Goal: Transaction & Acquisition: Book appointment/travel/reservation

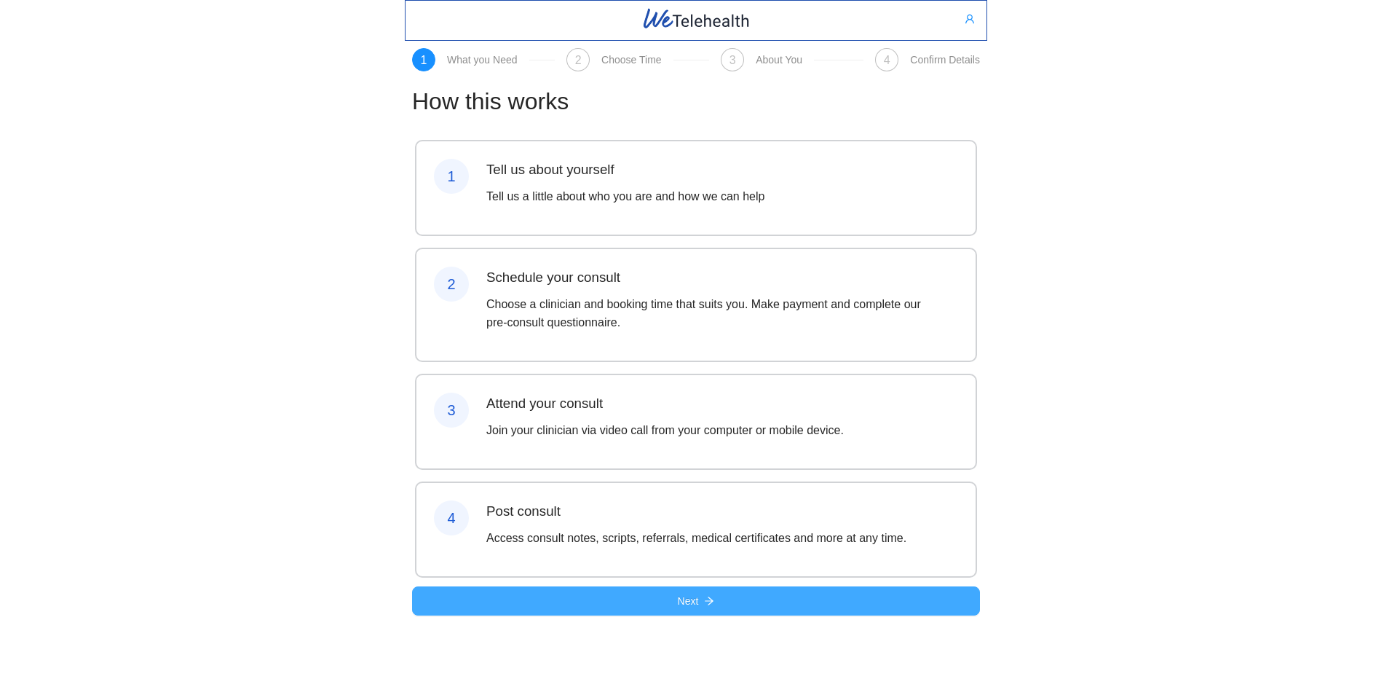
click at [693, 609] on span "Next" at bounding box center [688, 601] width 21 height 16
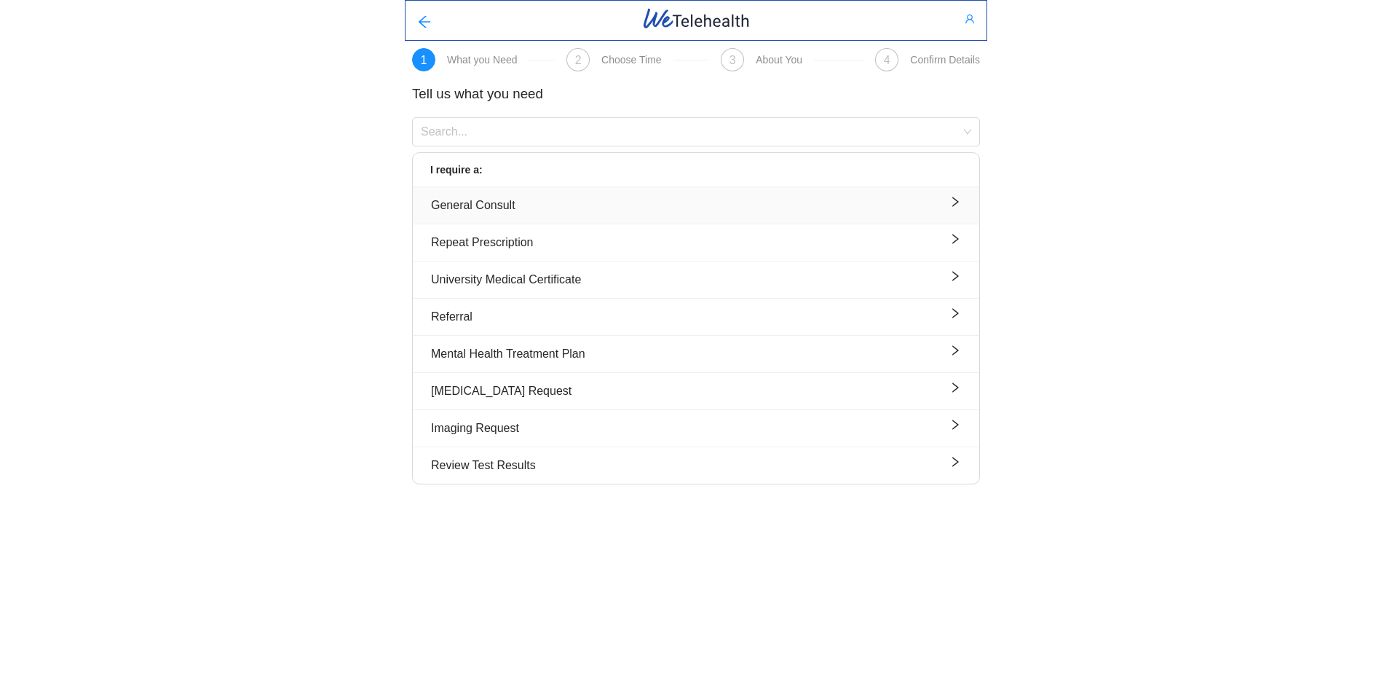
click at [955, 205] on icon "right" at bounding box center [956, 202] width 12 height 12
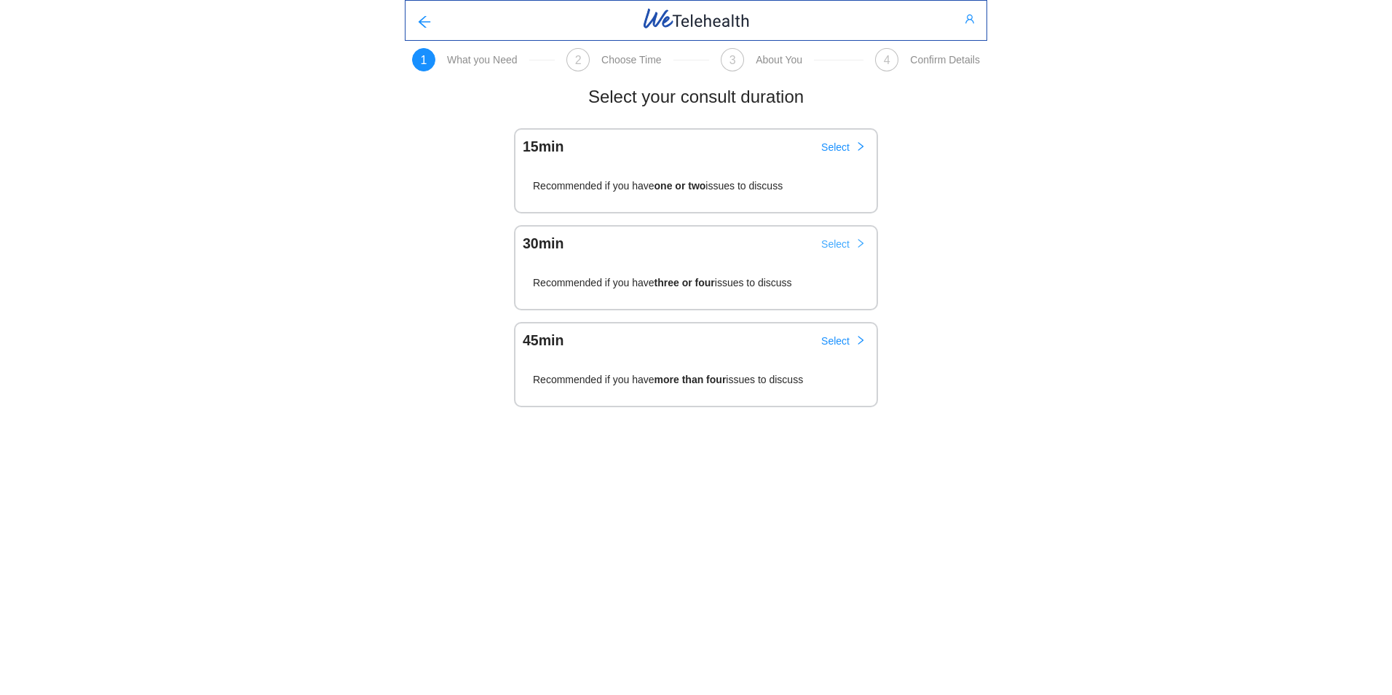
click at [835, 244] on span "Select" at bounding box center [836, 244] width 28 height 16
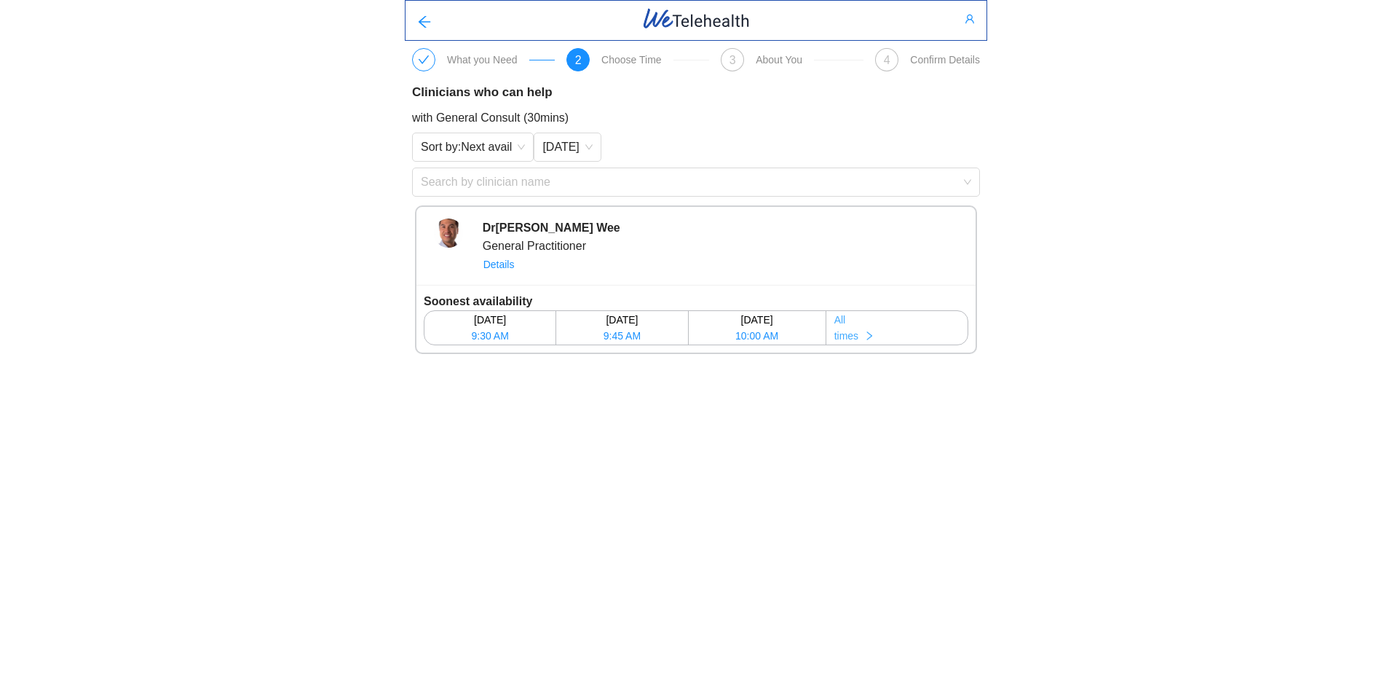
click at [875, 336] on icon "right" at bounding box center [869, 336] width 10 height 10
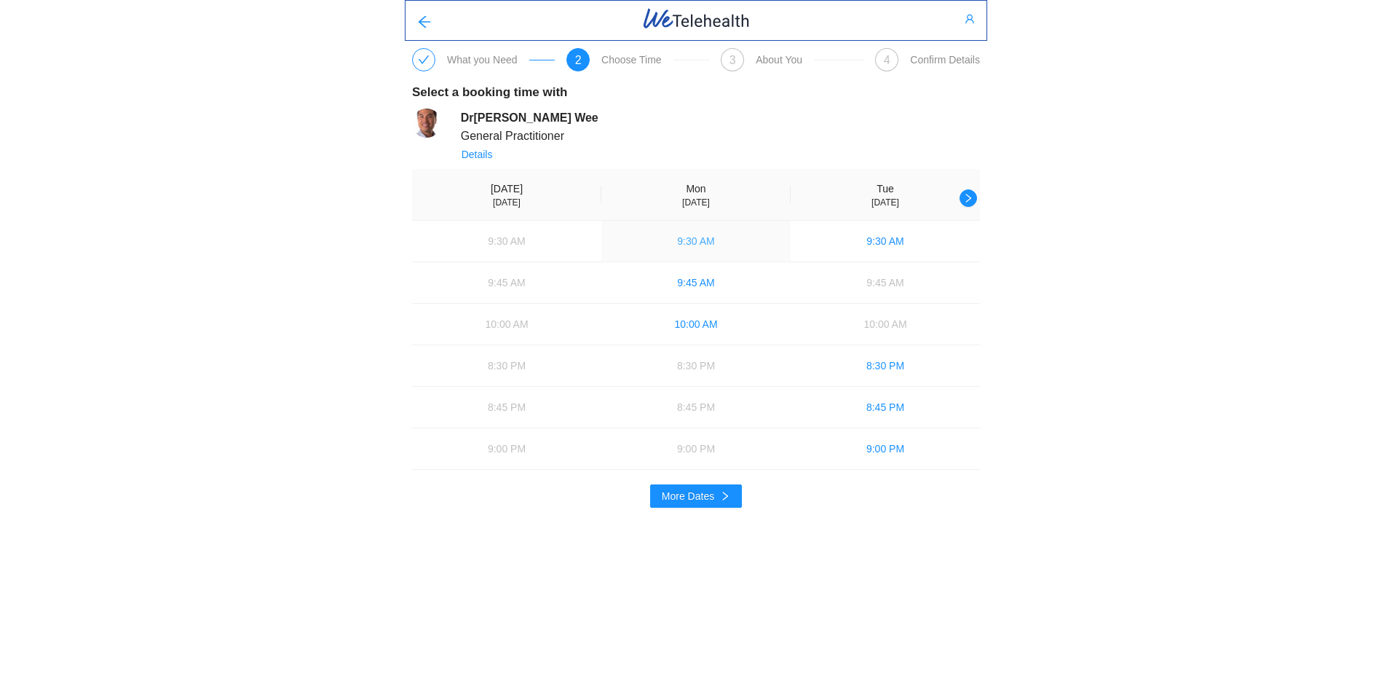
click at [691, 242] on span "9:30 AM" at bounding box center [695, 241] width 37 height 16
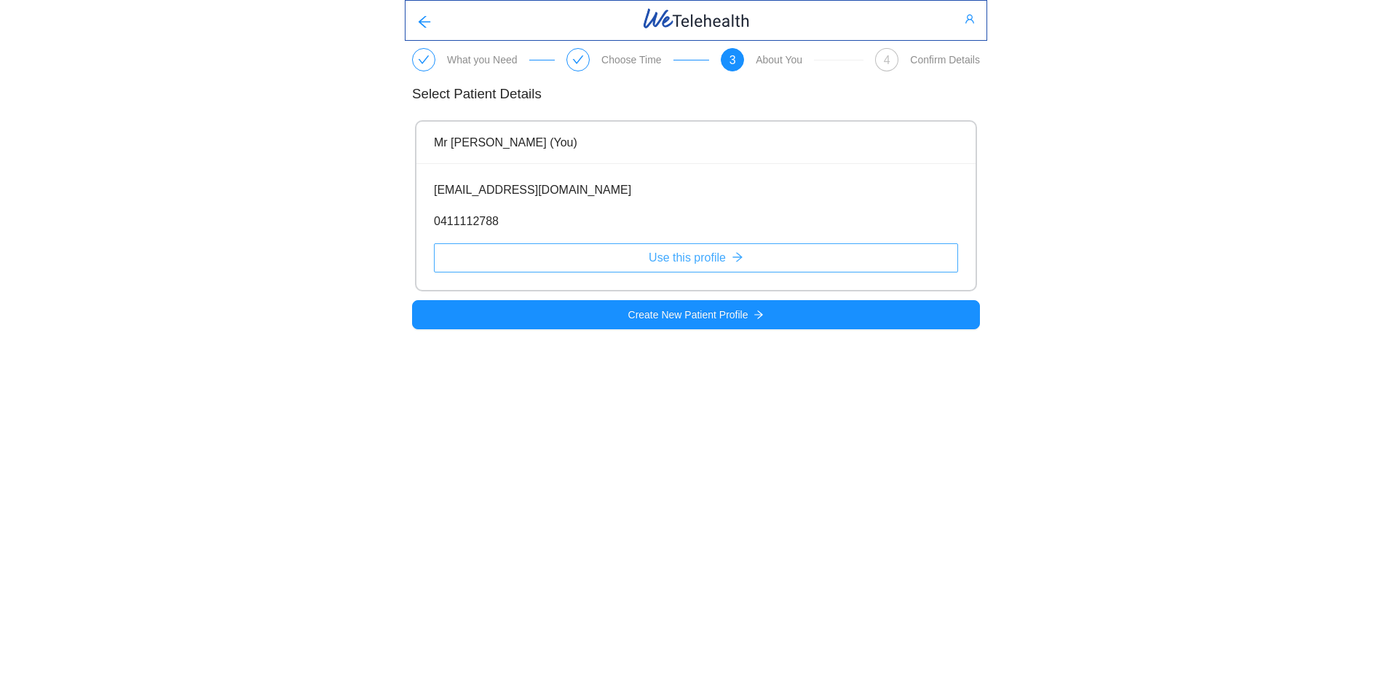
click at [682, 257] on span "Use this profile" at bounding box center [687, 257] width 77 height 18
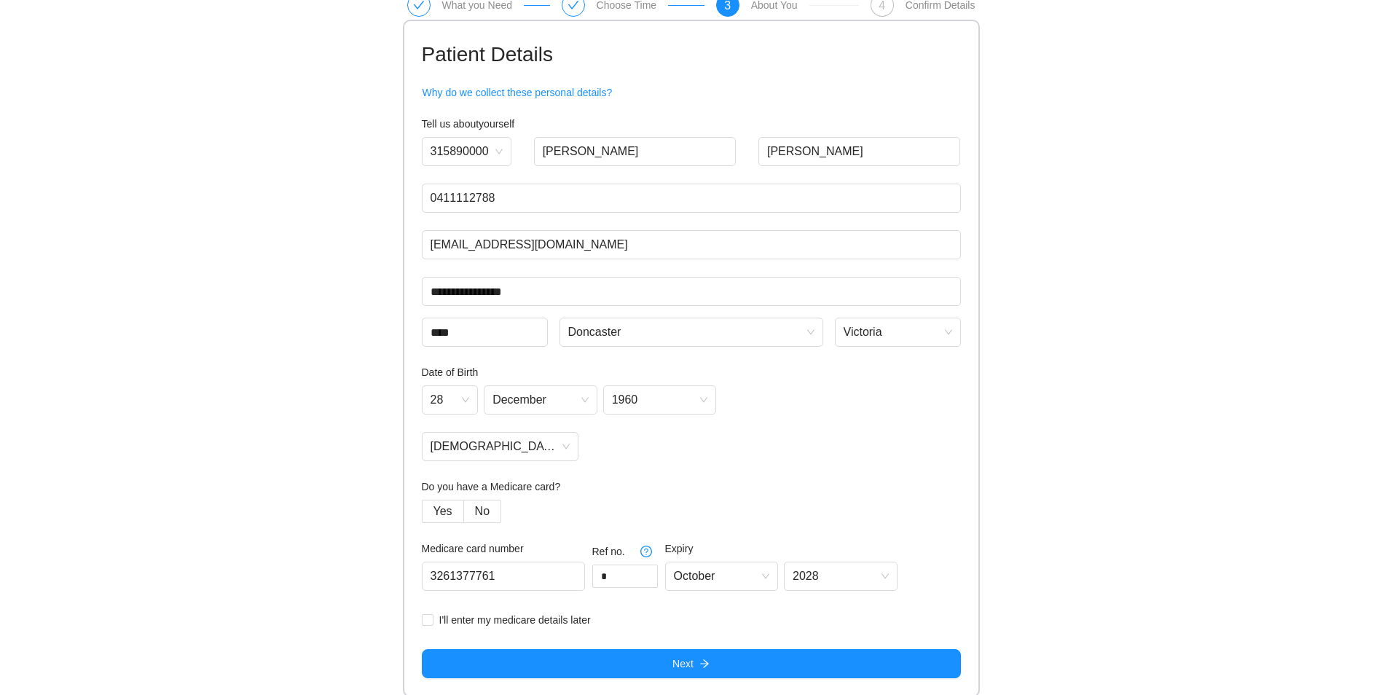
scroll to position [57, 0]
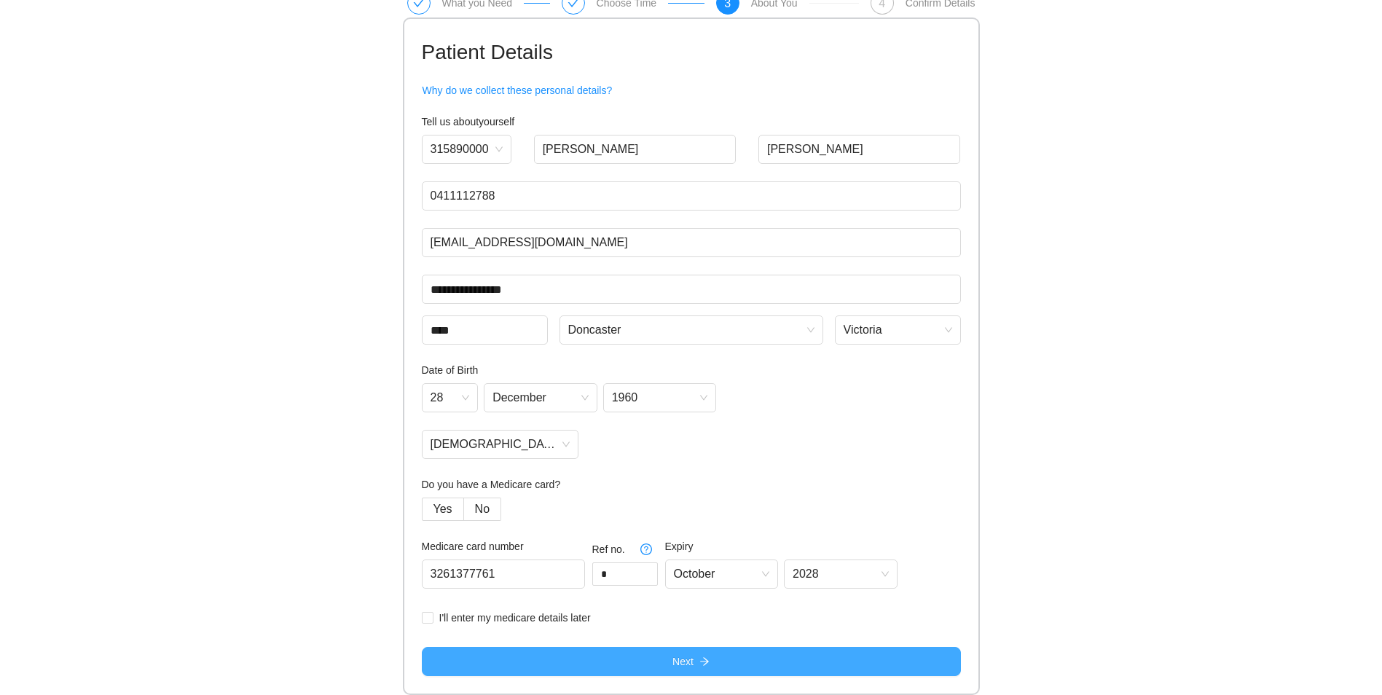
click at [688, 660] on span "Next" at bounding box center [682, 661] width 21 height 16
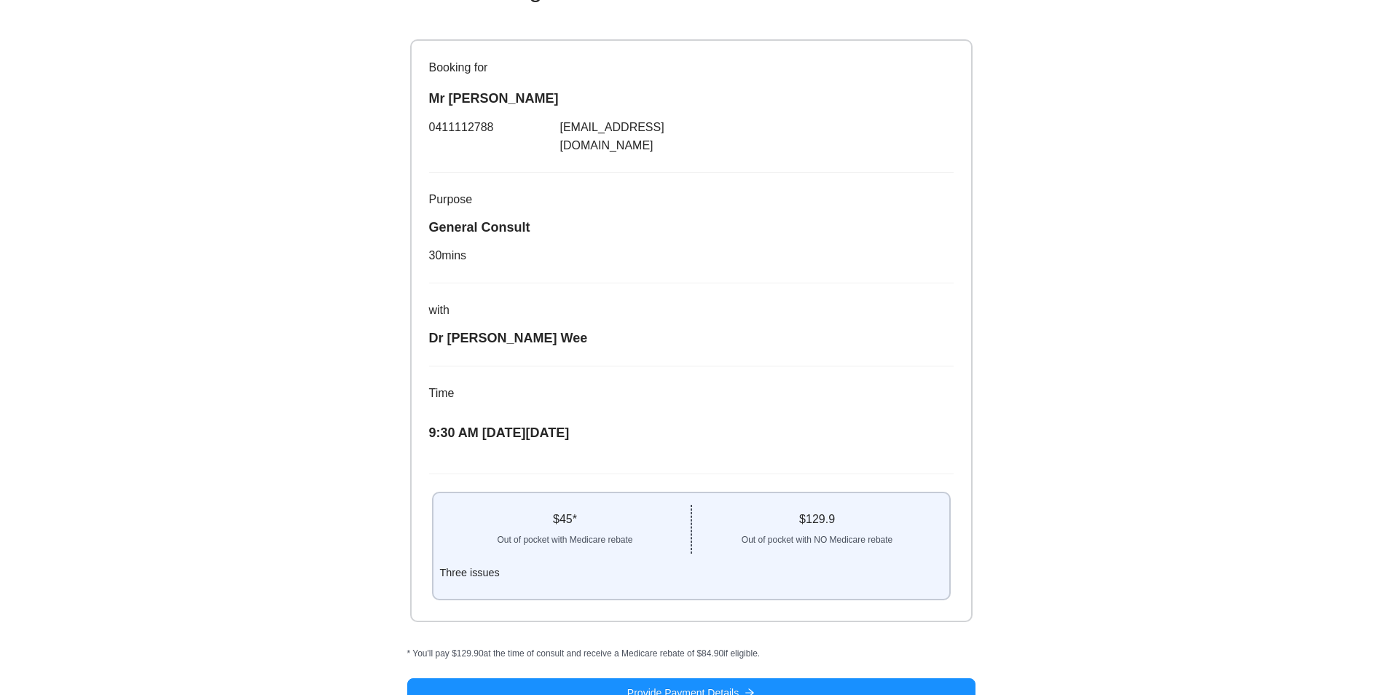
scroll to position [118, 0]
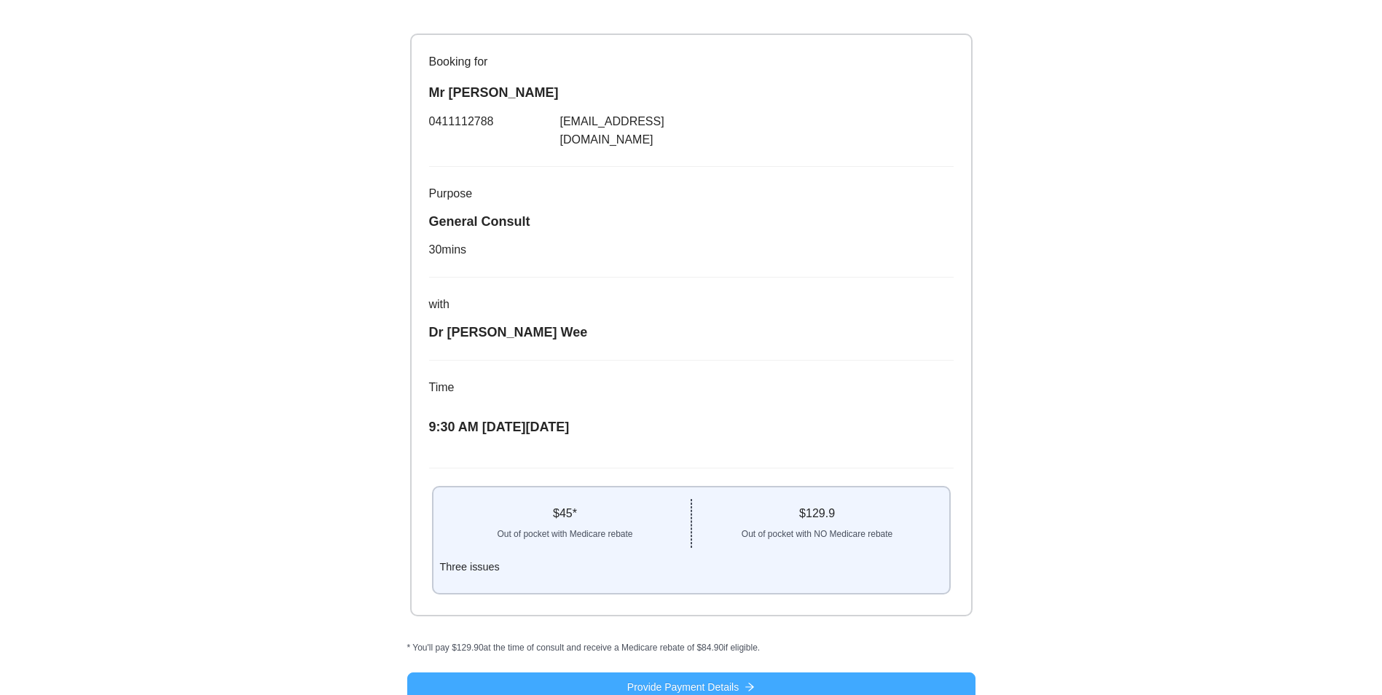
click at [674, 679] on span "Provide Payment Details" at bounding box center [682, 687] width 111 height 16
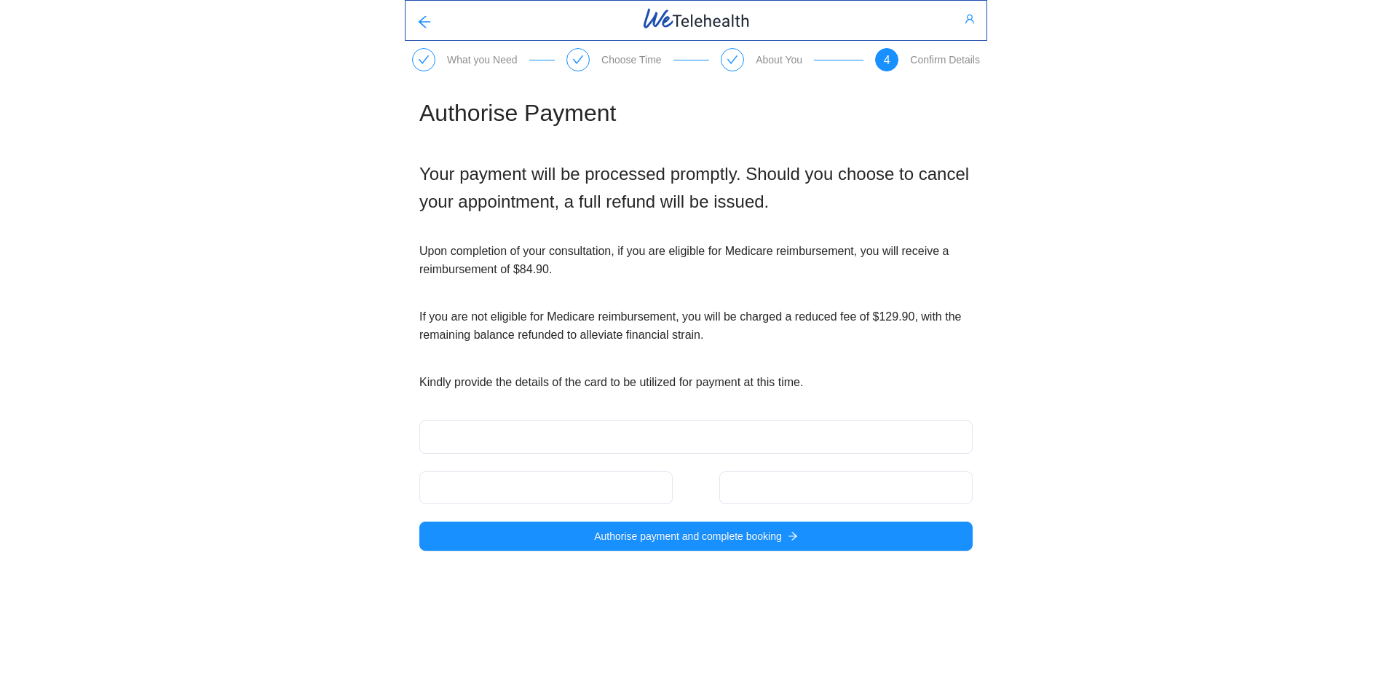
click at [605, 654] on body "What you Need Choose Time About You 4 Confirm Details Authorise Payment Your pa…" at bounding box center [696, 347] width 1392 height 695
click at [442, 425] on div at bounding box center [695, 436] width 553 height 33
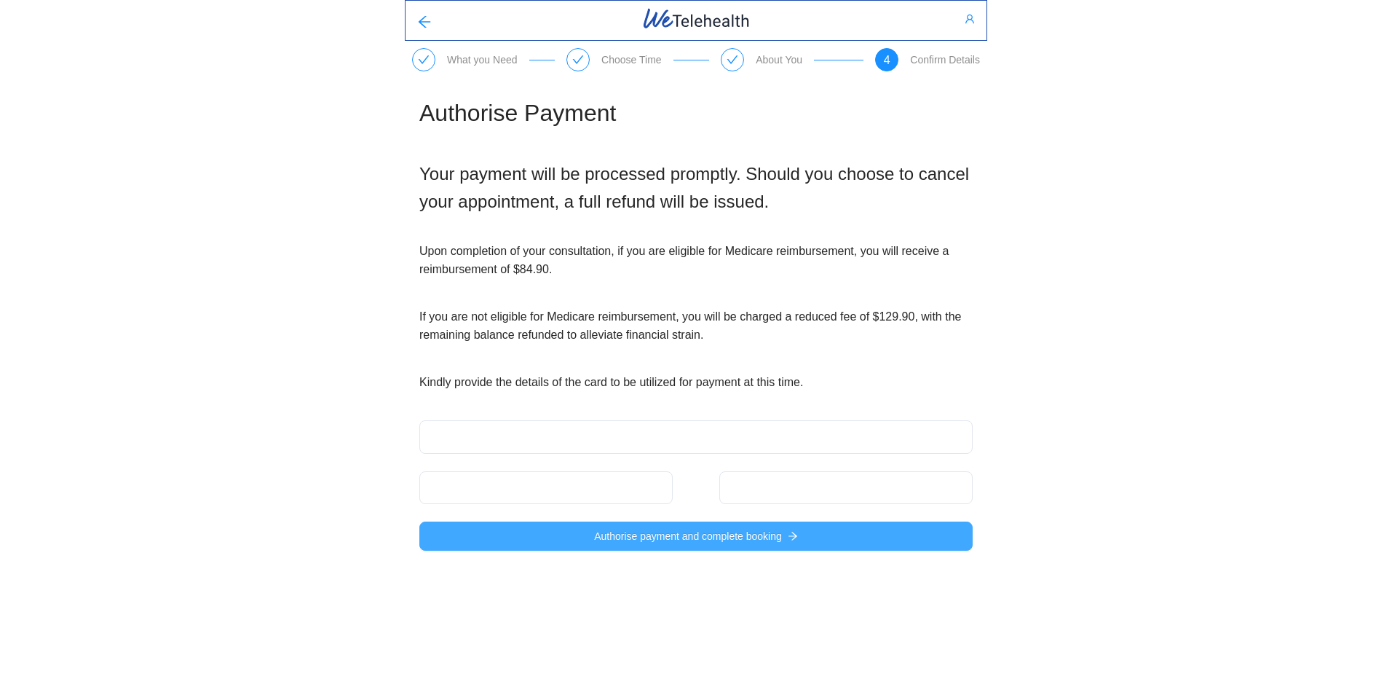
click at [661, 535] on span "Authorise payment and complete booking" at bounding box center [688, 536] width 188 height 16
